Goal: Task Accomplishment & Management: Use online tool/utility

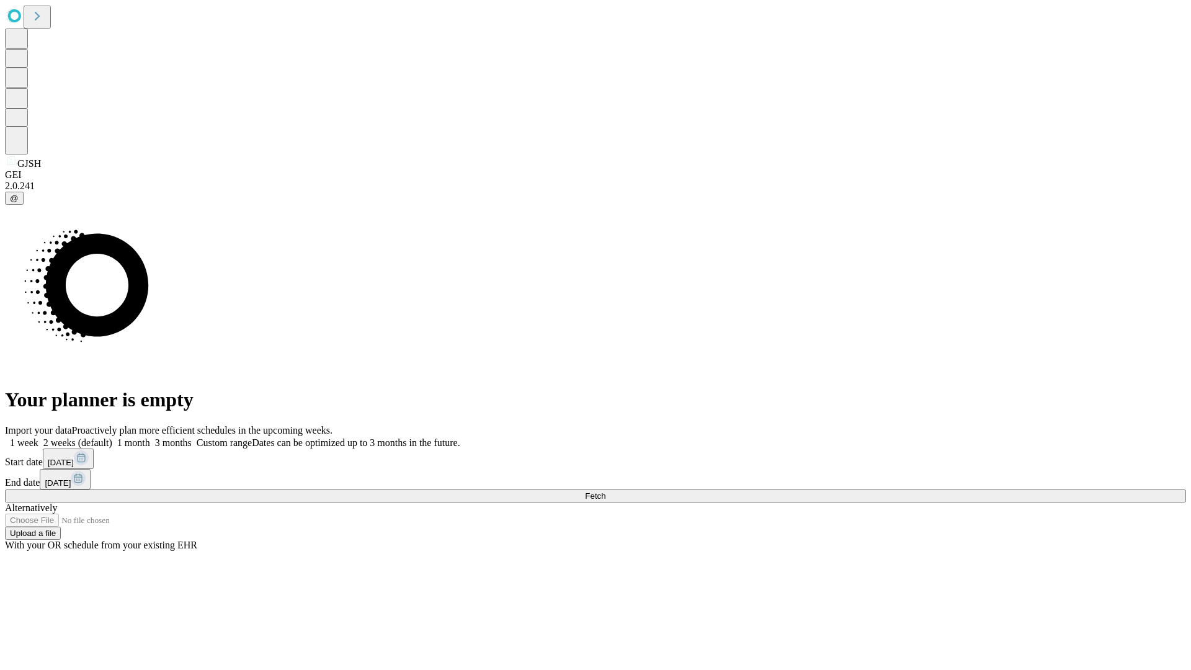
click at [606, 491] on span "Fetch" at bounding box center [595, 495] width 20 height 9
